Goal: Find specific page/section: Find specific page/section

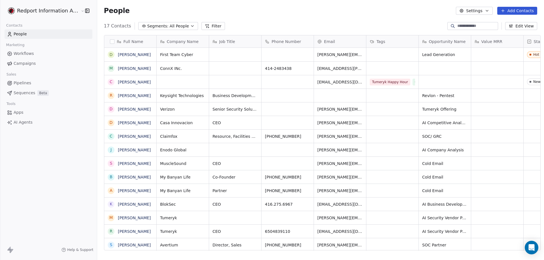
scroll to position [225, 446]
click at [18, 83] on span "Pipelines" at bounding box center [23, 83] width 18 height 6
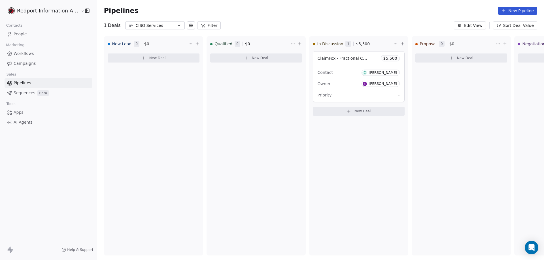
click at [177, 25] on icon "button" at bounding box center [179, 25] width 5 height 5
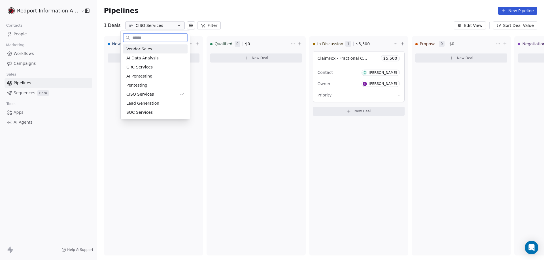
click at [148, 49] on span "Vendor Sales" at bounding box center [139, 49] width 26 height 6
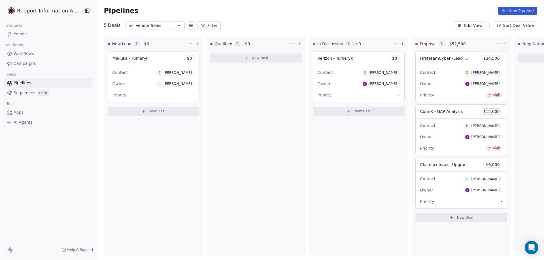
click at [177, 24] on icon "button" at bounding box center [179, 25] width 5 height 5
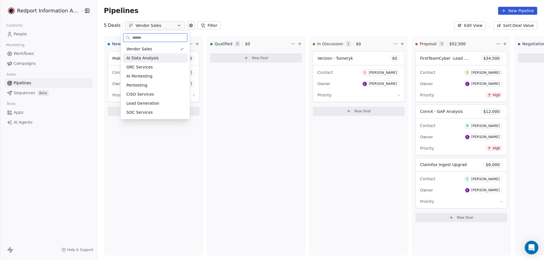
click at [137, 57] on span "AI Data Analysis" at bounding box center [142, 58] width 32 height 6
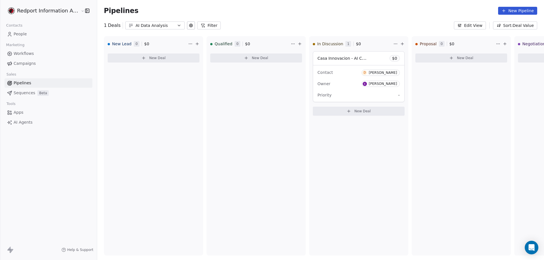
click at [177, 26] on icon "button" at bounding box center [179, 25] width 5 height 5
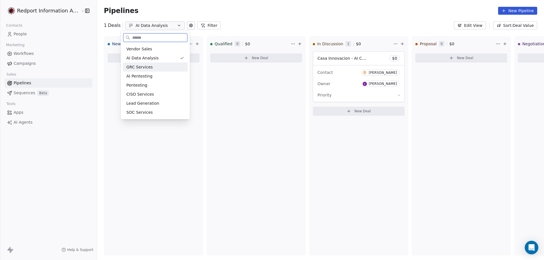
click at [136, 66] on span "GRC Services" at bounding box center [139, 67] width 26 height 6
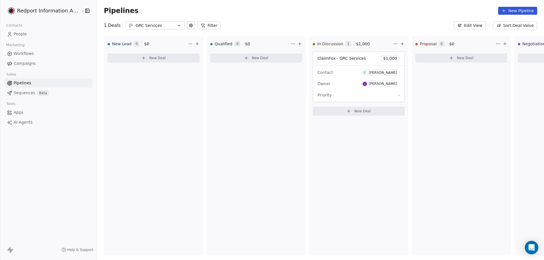
click at [178, 26] on icon "button" at bounding box center [179, 25] width 2 height 1
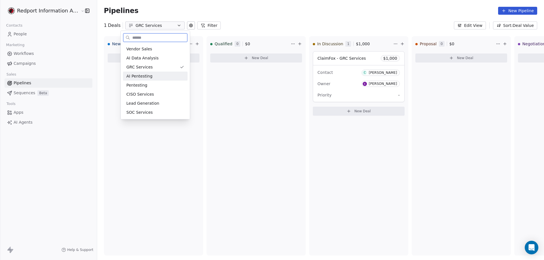
click at [141, 77] on span "AI Pentesting" at bounding box center [139, 76] width 26 height 6
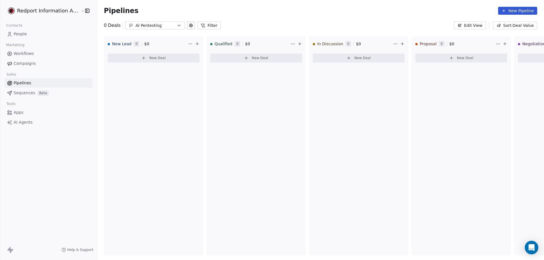
click at [177, 25] on icon "button" at bounding box center [179, 25] width 5 height 5
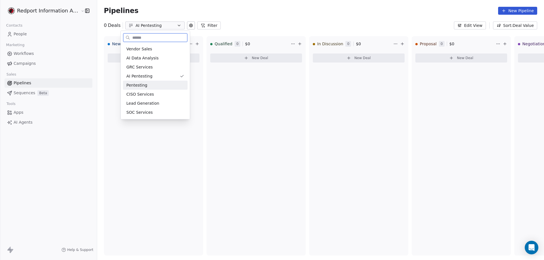
click at [140, 85] on span "Pentesting" at bounding box center [136, 85] width 21 height 6
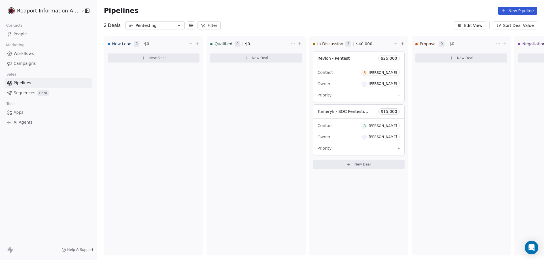
click at [178, 25] on icon "button" at bounding box center [179, 25] width 2 height 1
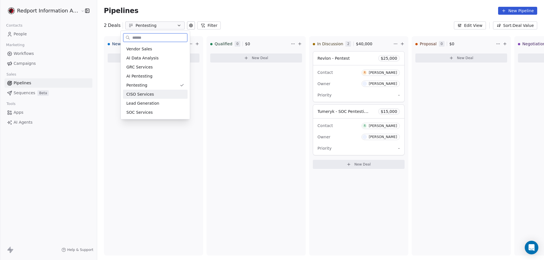
click at [149, 95] on span "CISO Services" at bounding box center [139, 95] width 27 height 6
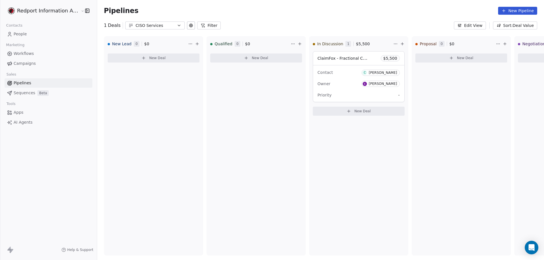
click at [177, 26] on icon "button" at bounding box center [179, 25] width 5 height 5
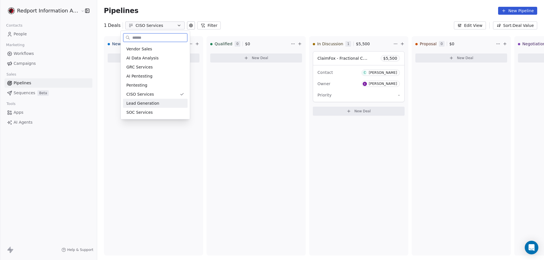
click at [150, 103] on span "Lead Generation" at bounding box center [142, 104] width 33 height 6
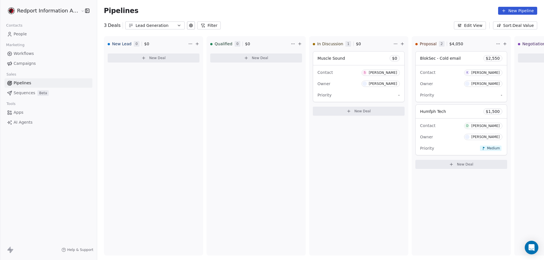
click at [177, 27] on icon "button" at bounding box center [179, 25] width 5 height 5
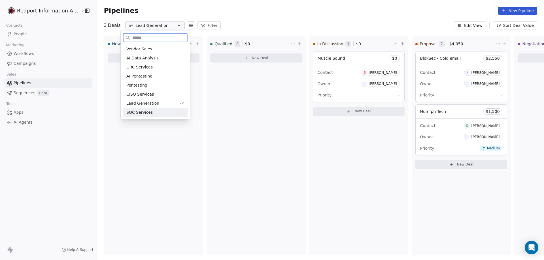
click at [147, 115] on span "SOC Services" at bounding box center [139, 113] width 26 height 6
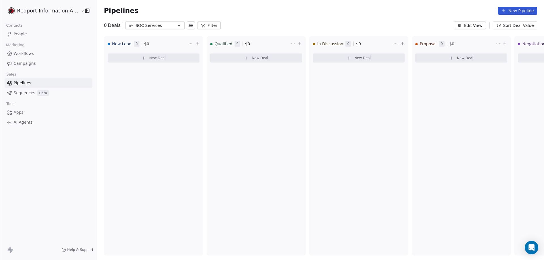
click at [177, 24] on icon "button" at bounding box center [179, 25] width 5 height 5
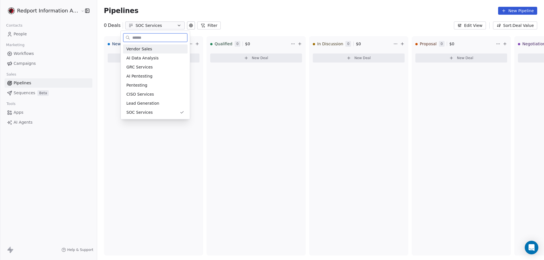
click at [145, 51] on span "Vendor Sales" at bounding box center [139, 49] width 26 height 6
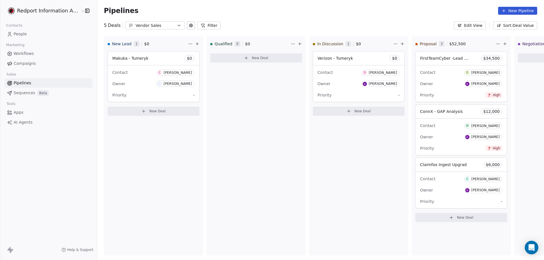
click at [177, 26] on icon "button" at bounding box center [179, 25] width 5 height 5
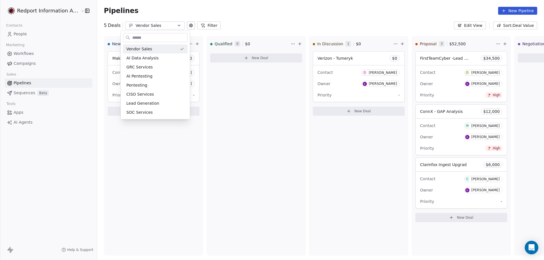
click at [173, 26] on html "Redport Information Assurance Contacts People Marketing Workflows Campaigns Sal…" at bounding box center [272, 130] width 544 height 260
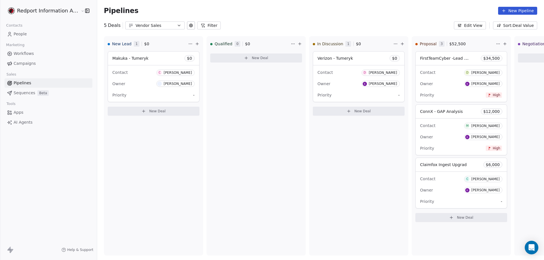
click at [177, 25] on icon "button" at bounding box center [179, 25] width 5 height 5
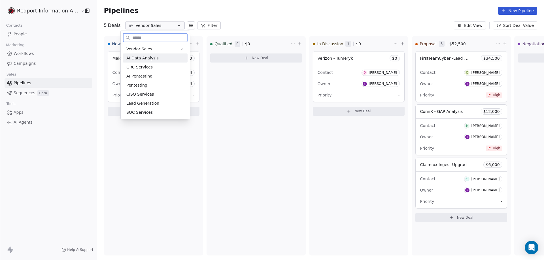
click at [145, 60] on span "AI Data Analysis" at bounding box center [142, 58] width 32 height 6
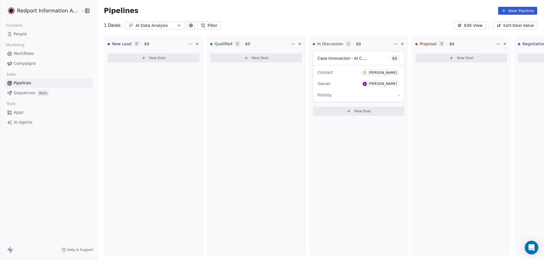
click at [177, 23] on icon "button" at bounding box center [179, 25] width 5 height 5
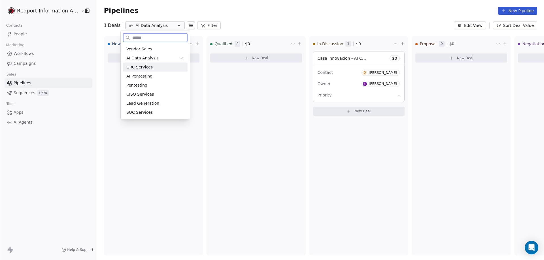
click at [140, 68] on span "GRC Services" at bounding box center [139, 67] width 26 height 6
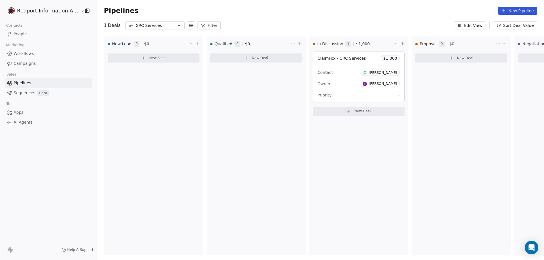
click at [178, 26] on icon "button" at bounding box center [179, 25] width 2 height 1
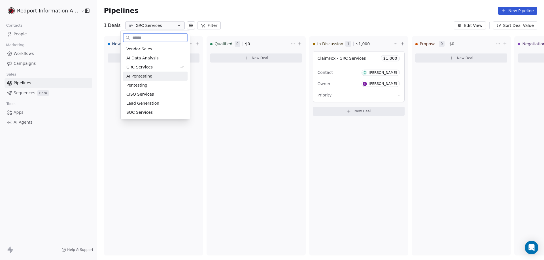
click at [147, 75] on span "AI Pentesting" at bounding box center [139, 76] width 26 height 6
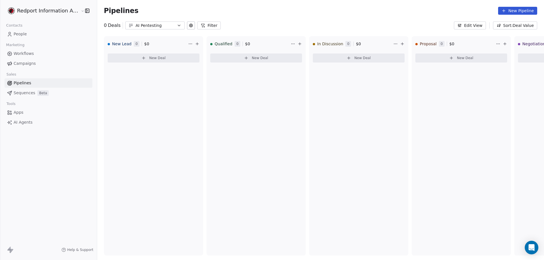
click at [177, 24] on icon "button" at bounding box center [179, 25] width 5 height 5
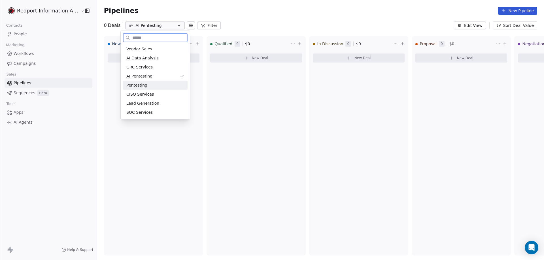
click at [144, 85] on span "Pentesting" at bounding box center [136, 85] width 21 height 6
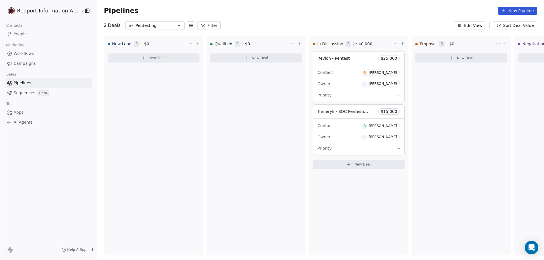
click at [178, 26] on icon "button" at bounding box center [179, 25] width 2 height 1
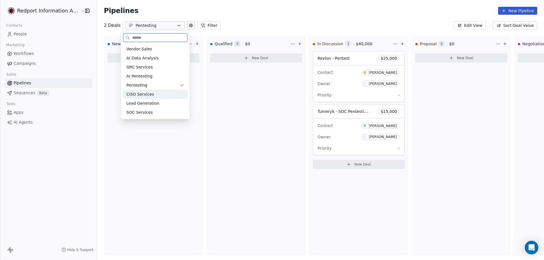
click at [148, 95] on span "CISO Services" at bounding box center [139, 95] width 27 height 6
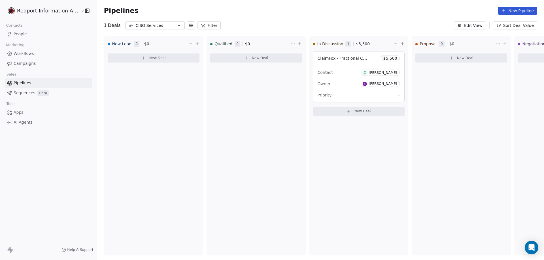
click at [177, 25] on icon "button" at bounding box center [179, 25] width 5 height 5
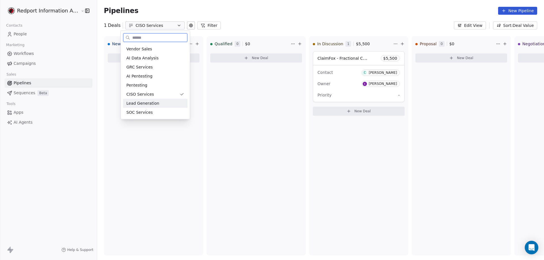
click at [144, 101] on span "Lead Generation" at bounding box center [142, 104] width 33 height 6
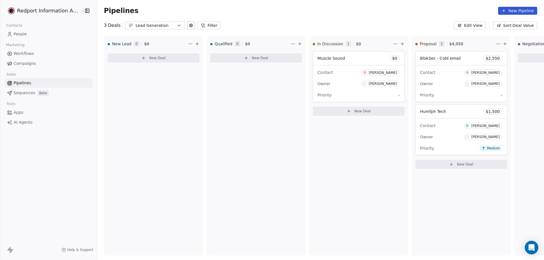
click at [177, 25] on icon "button" at bounding box center [179, 25] width 5 height 5
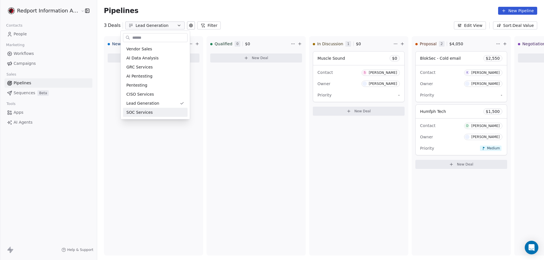
click at [215, 123] on html "Redport Information Assurance Contacts People Marketing Workflows Campaigns Sal…" at bounding box center [272, 130] width 544 height 260
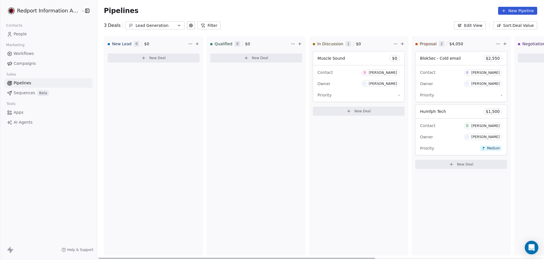
click at [161, 107] on div "New Lead 0 $ 0 New Deal" at bounding box center [153, 146] width 99 height 220
click at [177, 25] on icon "button" at bounding box center [179, 25] width 5 height 5
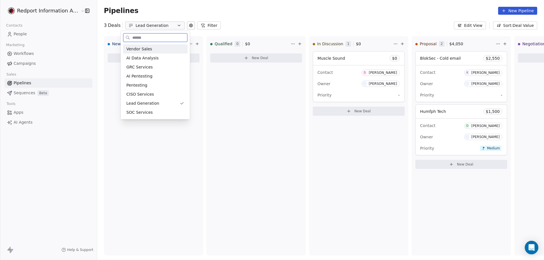
click at [142, 48] on span "Vendor Sales" at bounding box center [139, 49] width 26 height 6
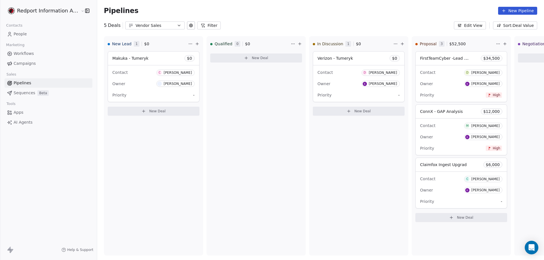
click at [177, 24] on icon "button" at bounding box center [179, 25] width 5 height 5
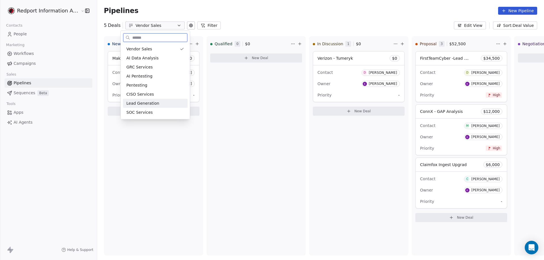
click at [139, 107] on div "Lead Generation" at bounding box center [155, 103] width 65 height 9
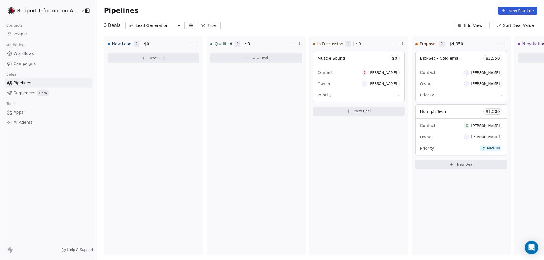
click at [177, 25] on icon "button" at bounding box center [179, 25] width 5 height 5
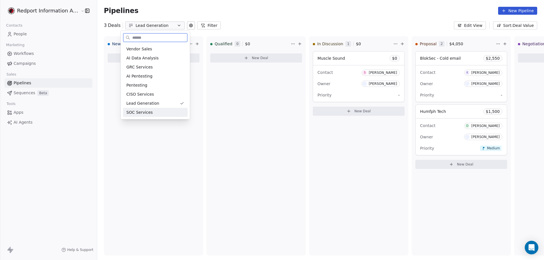
click at [131, 112] on span "SOC Services" at bounding box center [139, 113] width 26 height 6
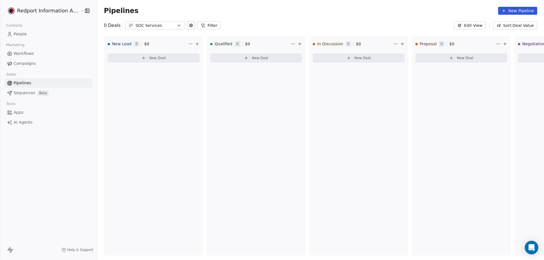
click at [177, 26] on icon "button" at bounding box center [179, 25] width 5 height 5
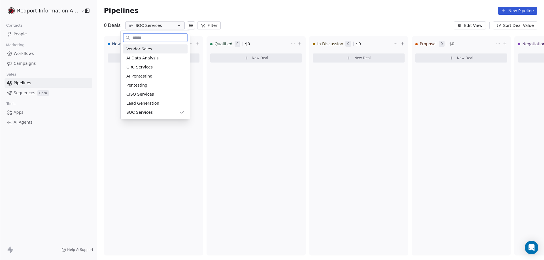
click at [154, 49] on div "Vendor Sales" at bounding box center [155, 49] width 58 height 6
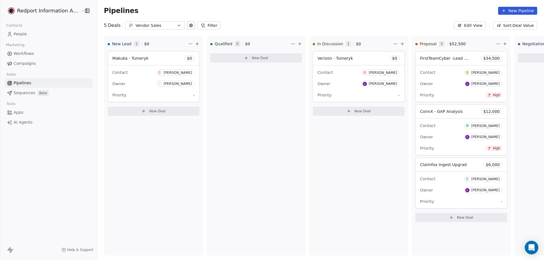
click at [177, 27] on icon "button" at bounding box center [179, 25] width 5 height 5
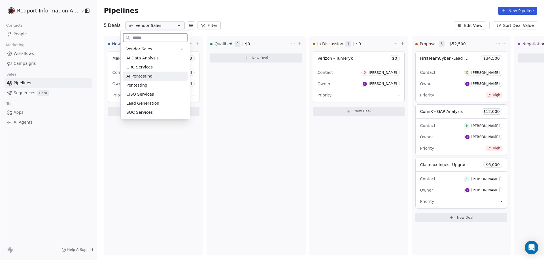
click at [145, 75] on span "AI Pentesting" at bounding box center [139, 76] width 26 height 6
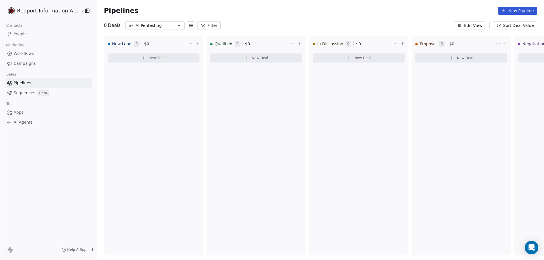
click at [175, 15] on div "Pipelines New Pipeline" at bounding box center [320, 11] width 447 height 22
click at [177, 26] on icon "button" at bounding box center [179, 25] width 5 height 5
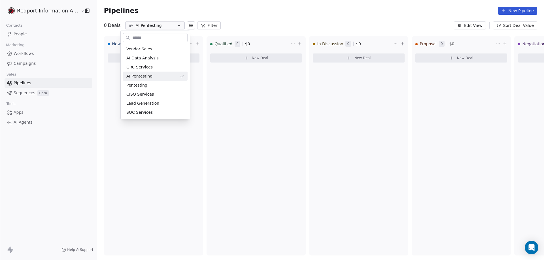
click at [98, 52] on html "Redport Information Assurance Contacts People Marketing Workflows Campaigns Sal…" at bounding box center [272, 130] width 544 height 260
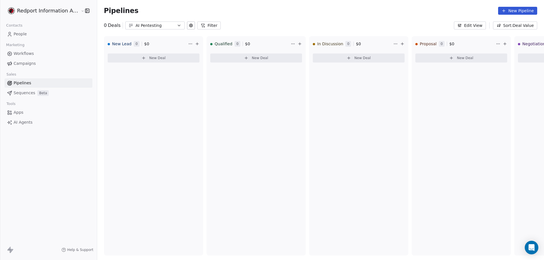
click at [177, 25] on icon "button" at bounding box center [179, 25] width 5 height 5
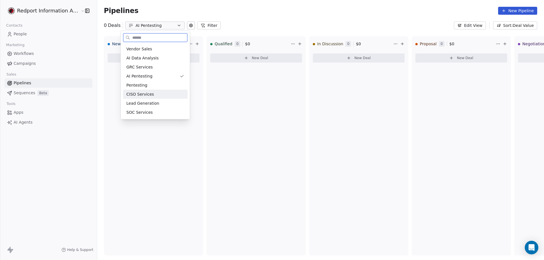
click at [135, 94] on span "CISO Services" at bounding box center [139, 95] width 27 height 6
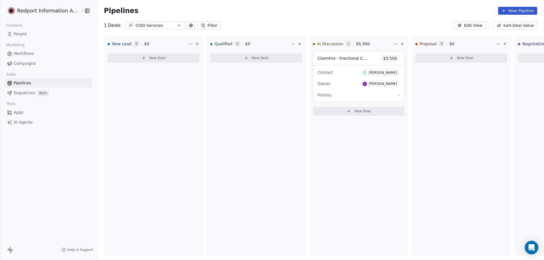
click at [177, 25] on icon "button" at bounding box center [179, 25] width 5 height 5
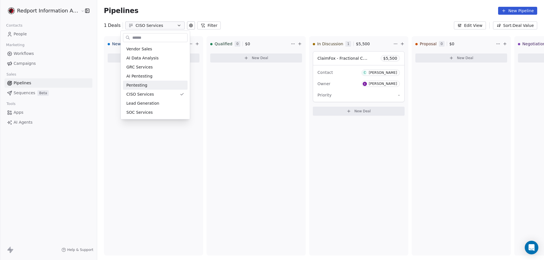
click at [94, 85] on html "Redport Information Assurance Contacts People Marketing Workflows Campaigns Sal…" at bounding box center [272, 130] width 544 height 260
